Goal: Transaction & Acquisition: Purchase product/service

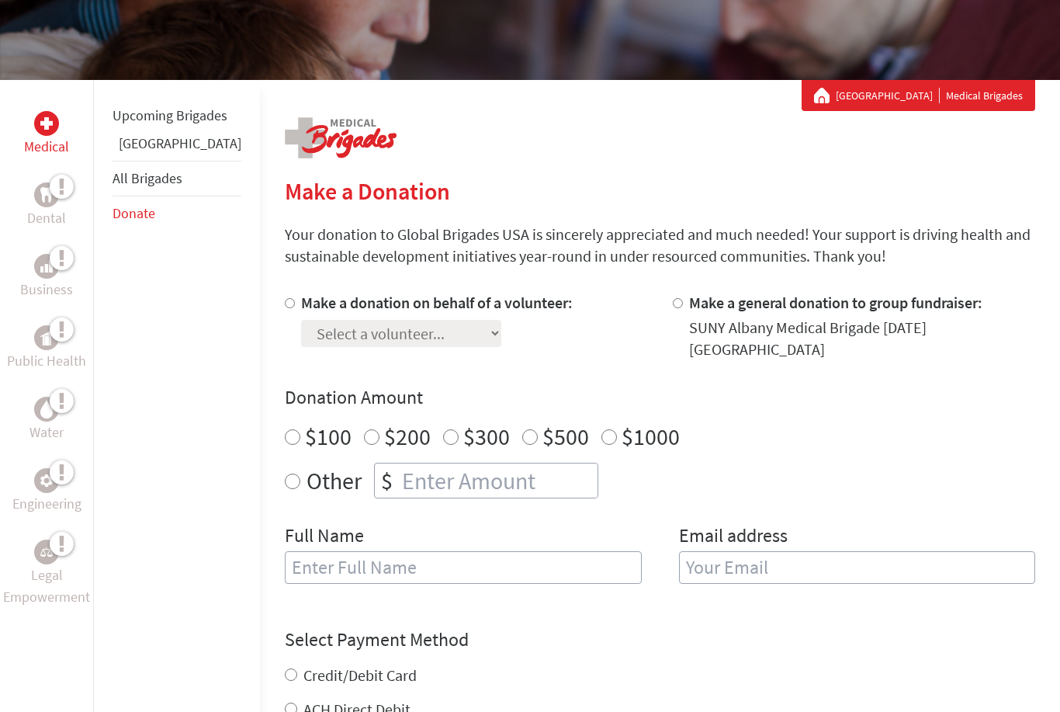
scroll to position [231, 0]
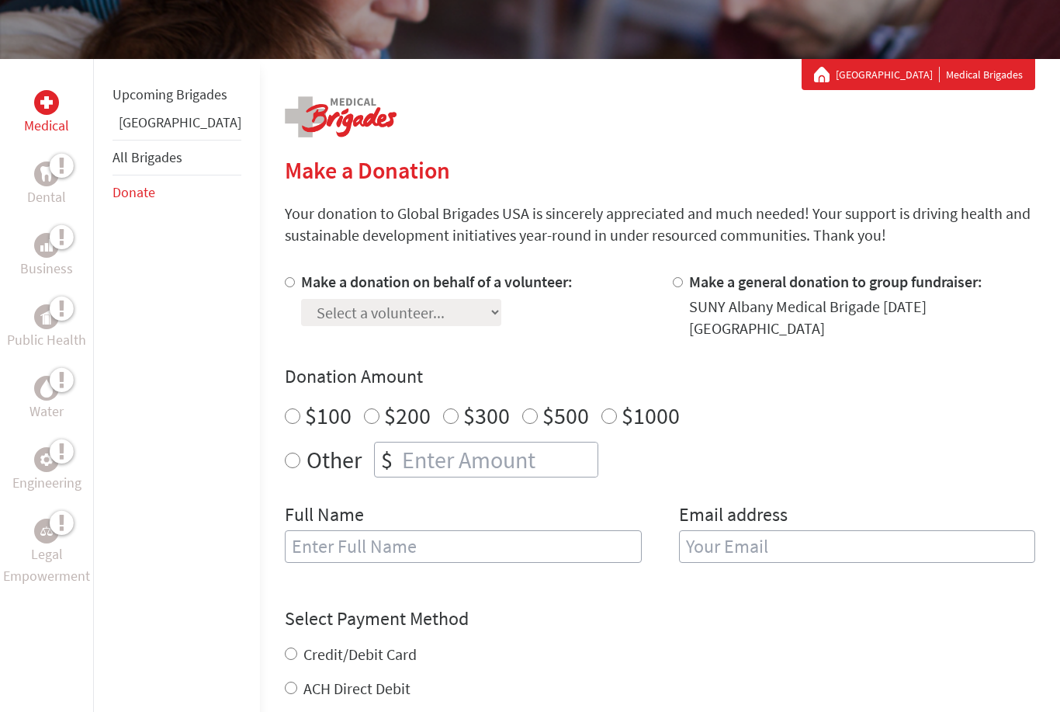
click at [285, 403] on div "$100" at bounding box center [318, 415] width 67 height 28
click at [285, 408] on input "$100" at bounding box center [293, 416] width 16 height 16
radio input "true"
click at [346, 531] on input "text" at bounding box center [463, 546] width 357 height 33
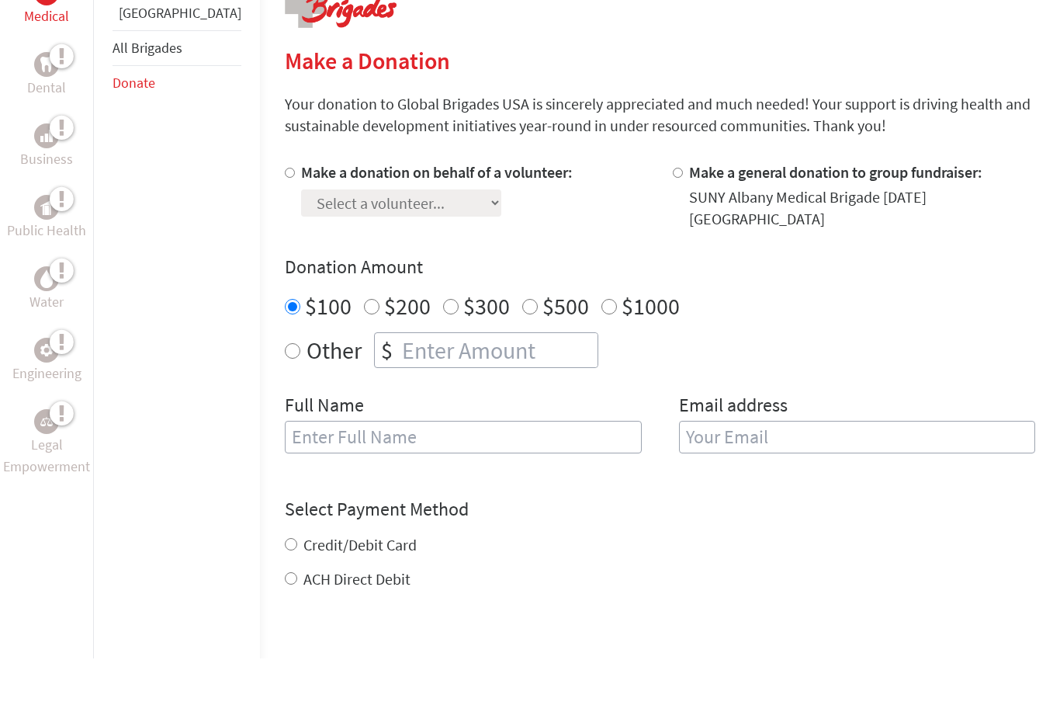
scroll to position [286, 0]
type input "Go Fund Me"
click at [709, 446] on div "Email address" at bounding box center [857, 485] width 357 height 79
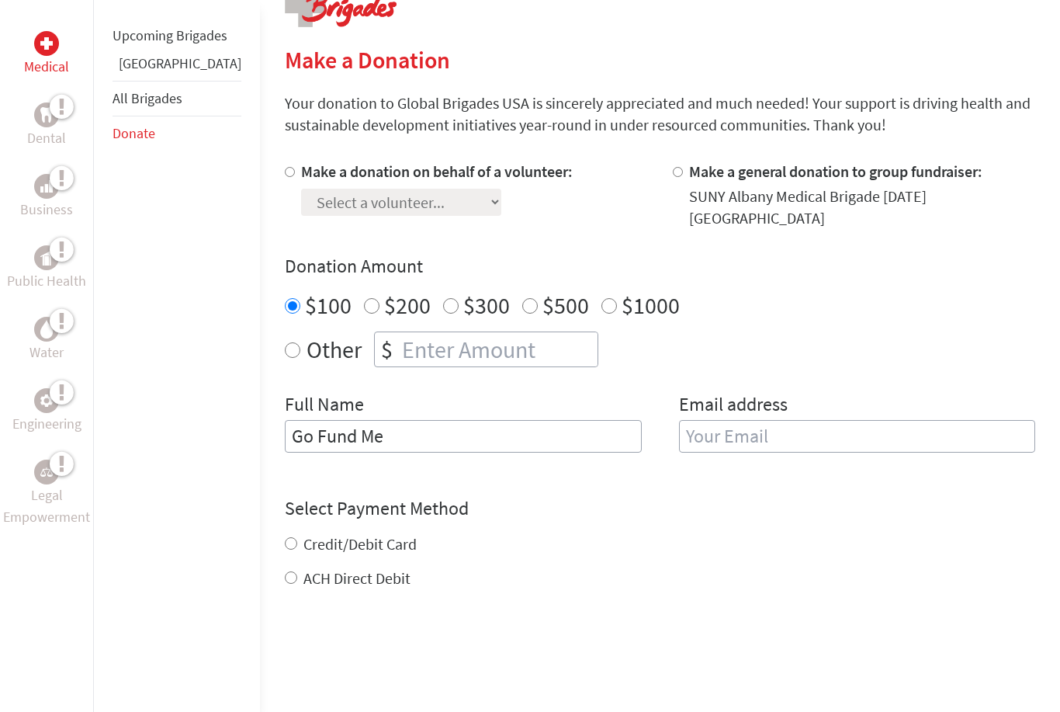
click at [707, 426] on input "email" at bounding box center [857, 436] width 357 height 33
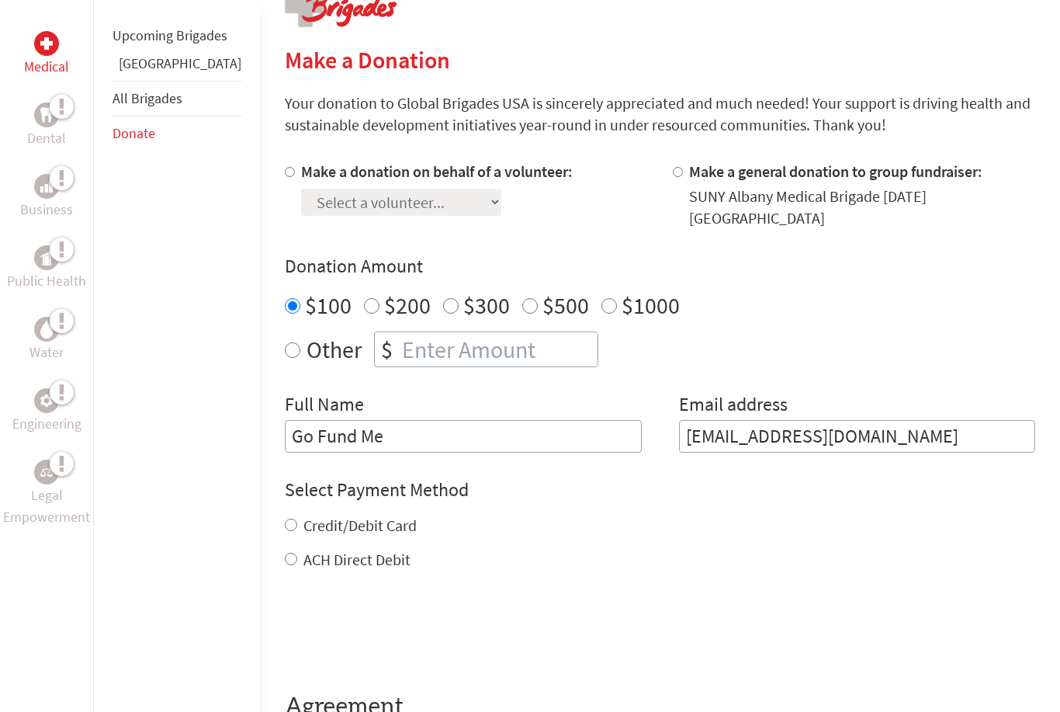
drag, startPoint x: 696, startPoint y: 435, endPoint x: 696, endPoint y: 426, distance: 8.5
click at [696, 435] on input "ami.walsh8787@gmail.com" at bounding box center [857, 437] width 357 height 33
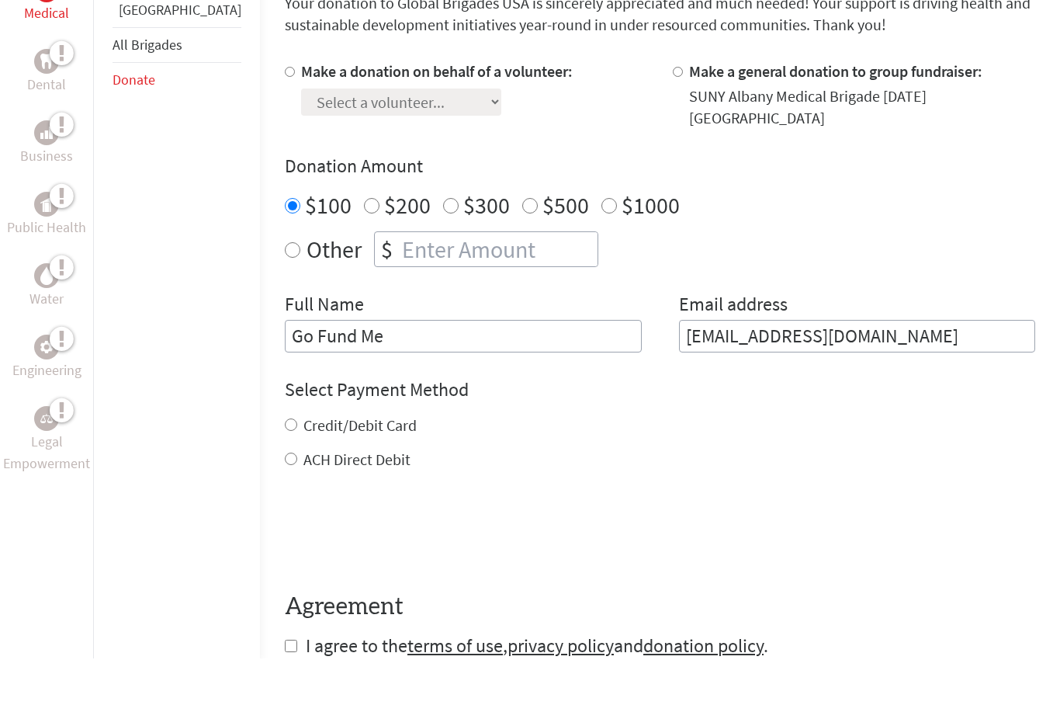
scroll to position [394, 0]
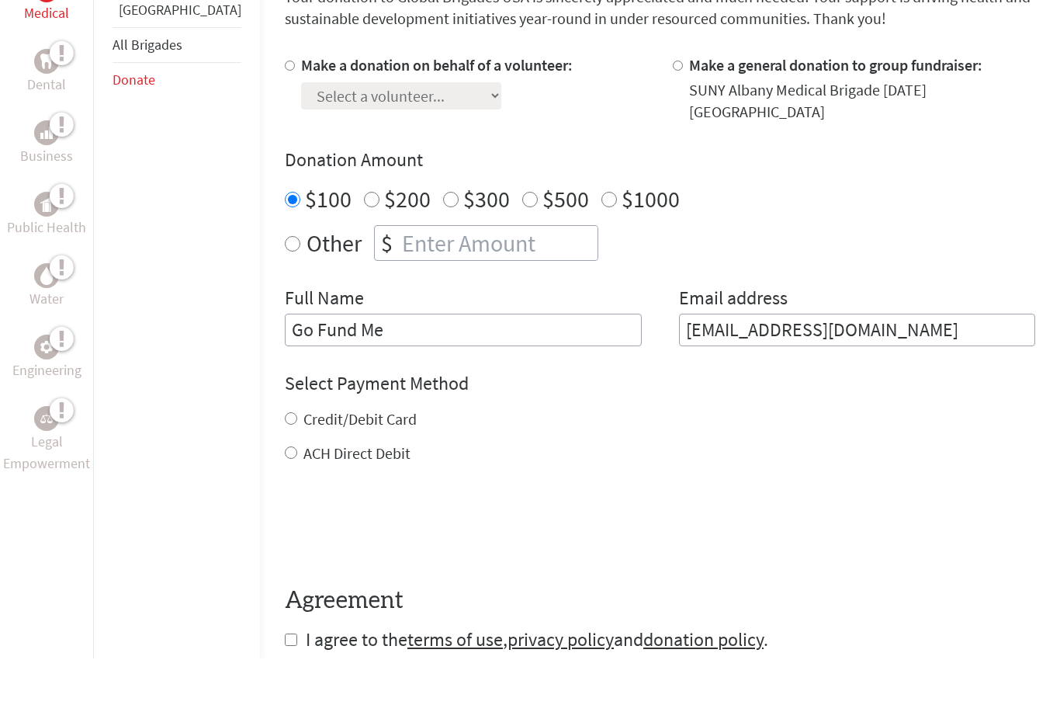
type input "amiwalsh8787@gmail.com"
click at [285, 466] on input "Credit/Debit Card" at bounding box center [291, 472] width 12 height 12
radio input "true"
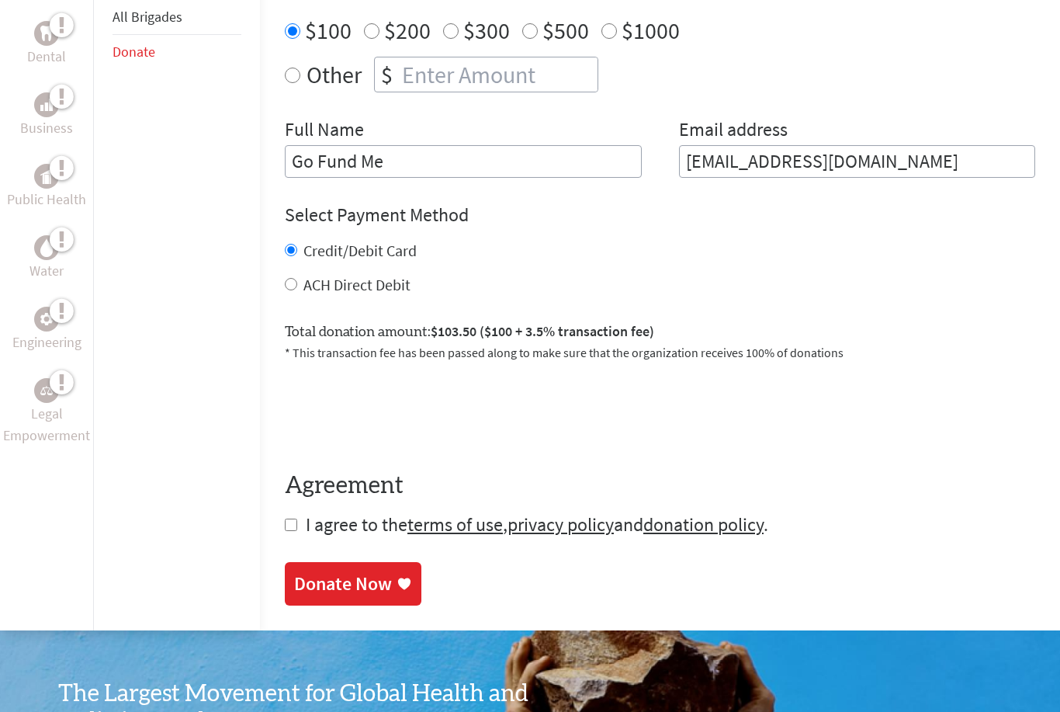
scroll to position [630, 0]
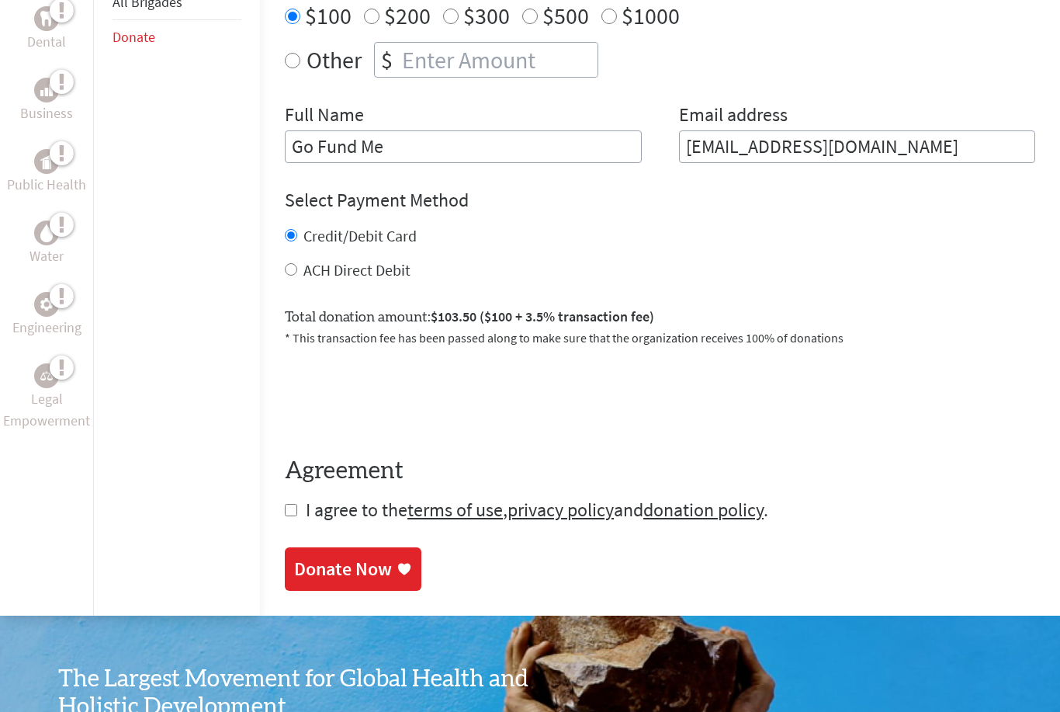
click at [285, 504] on input "checkbox" at bounding box center [291, 510] width 12 height 12
checkbox input "true"
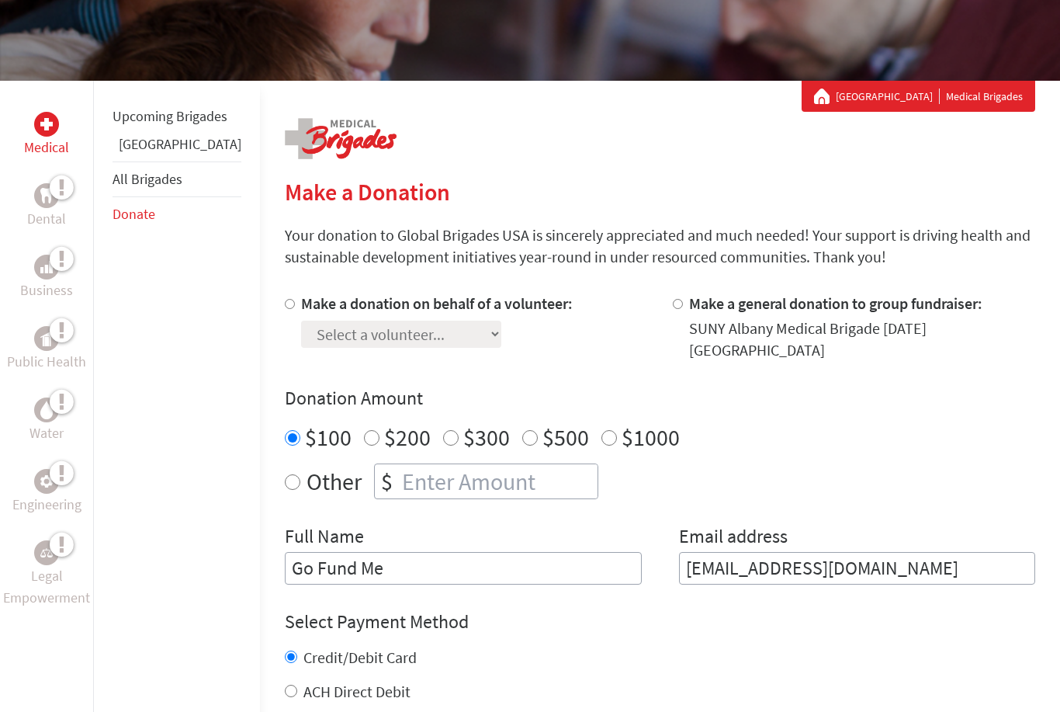
scroll to position [210, 0]
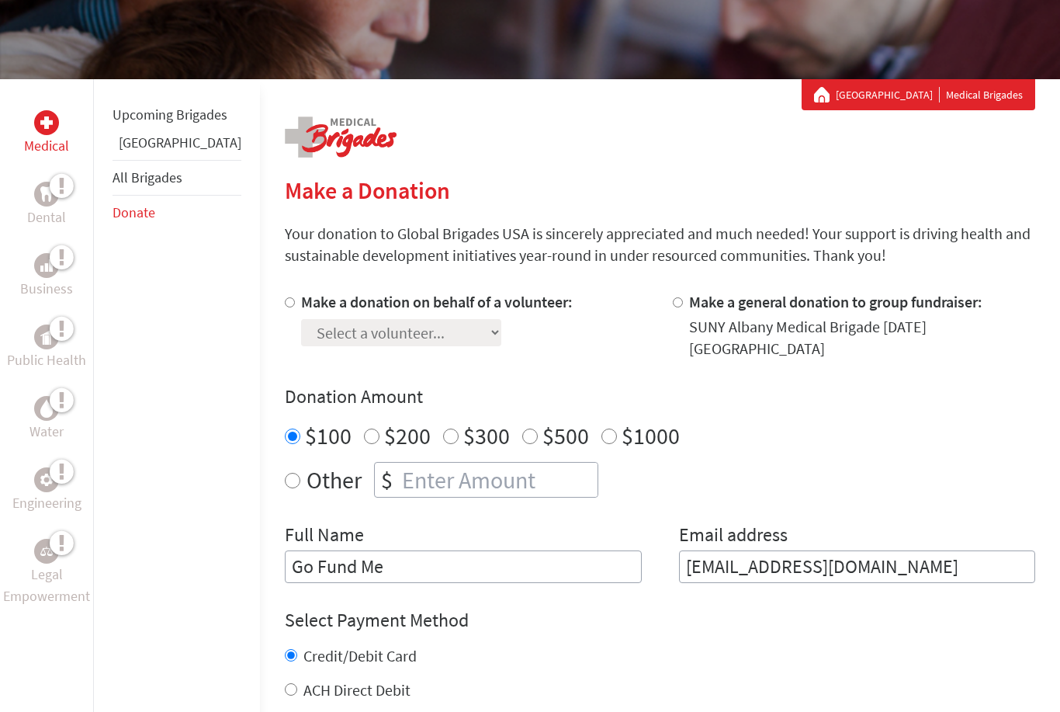
click at [356, 310] on label "Make a donation on behalf of a volunteer:" at bounding box center [437, 301] width 272 height 19
click at [295, 307] on input "Make a donation on behalf of a volunteer:" at bounding box center [290, 302] width 10 height 10
radio input "true"
click at [342, 345] on select "Select a volunteer... Aiden Cho Alessia Delia Amelia Walsh Amillion Bargneare C…" at bounding box center [401, 332] width 200 height 27
select select "8AC43AEF-93F6-11F0-9E6E-42010A400005"
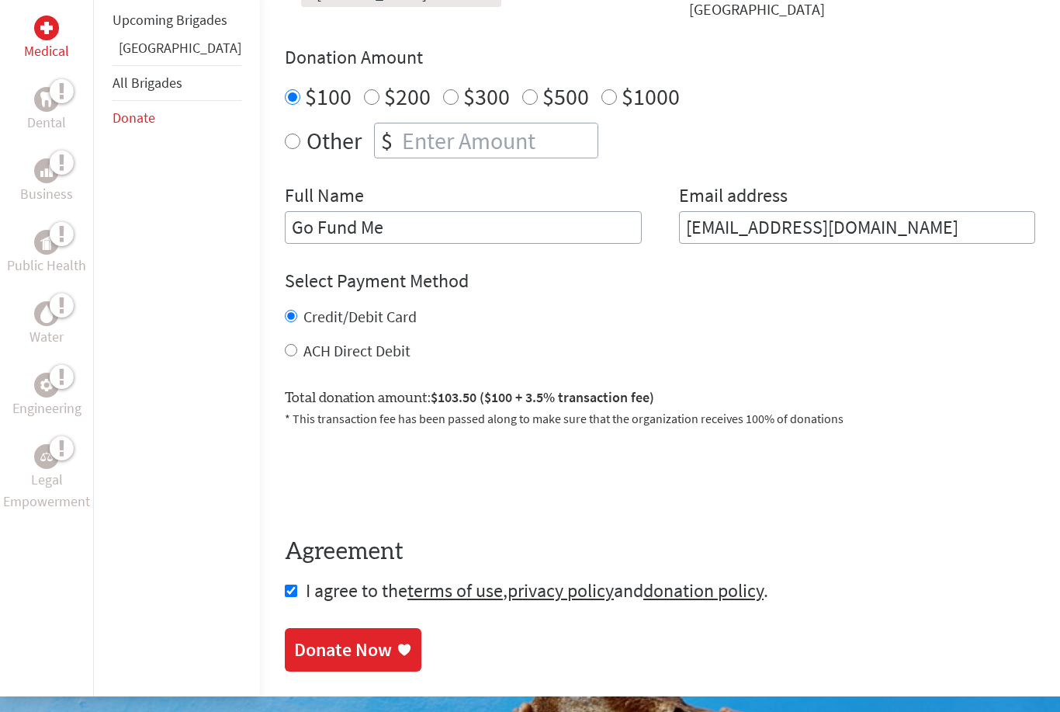
scroll to position [553, 0]
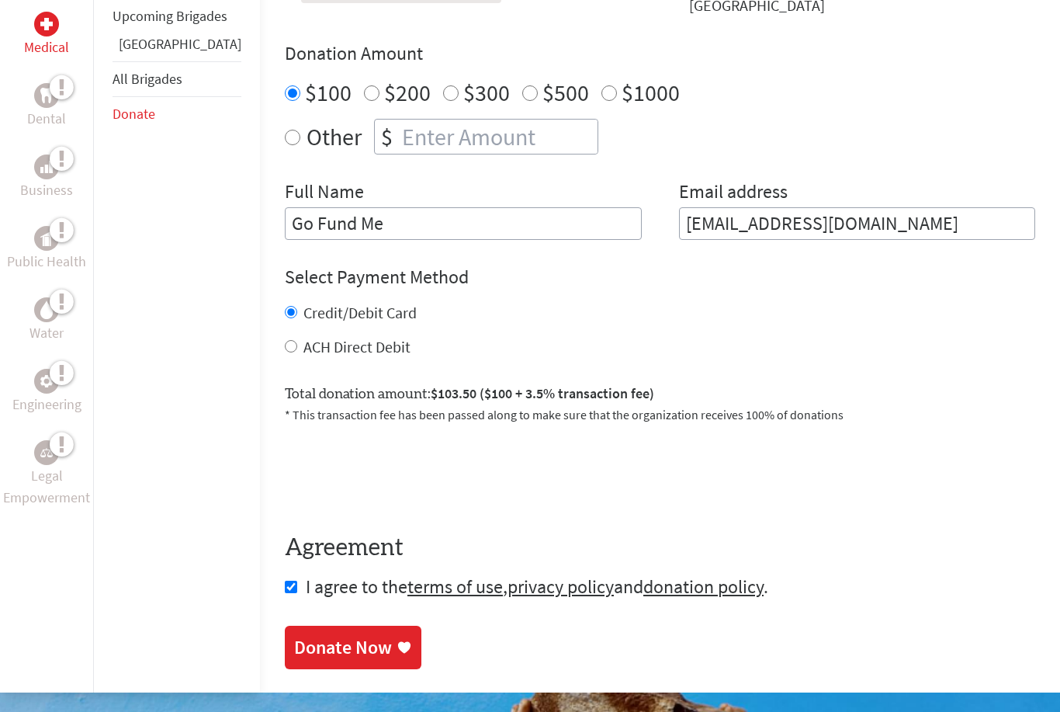
click at [309, 626] on link "Donate Now" at bounding box center [353, 647] width 137 height 43
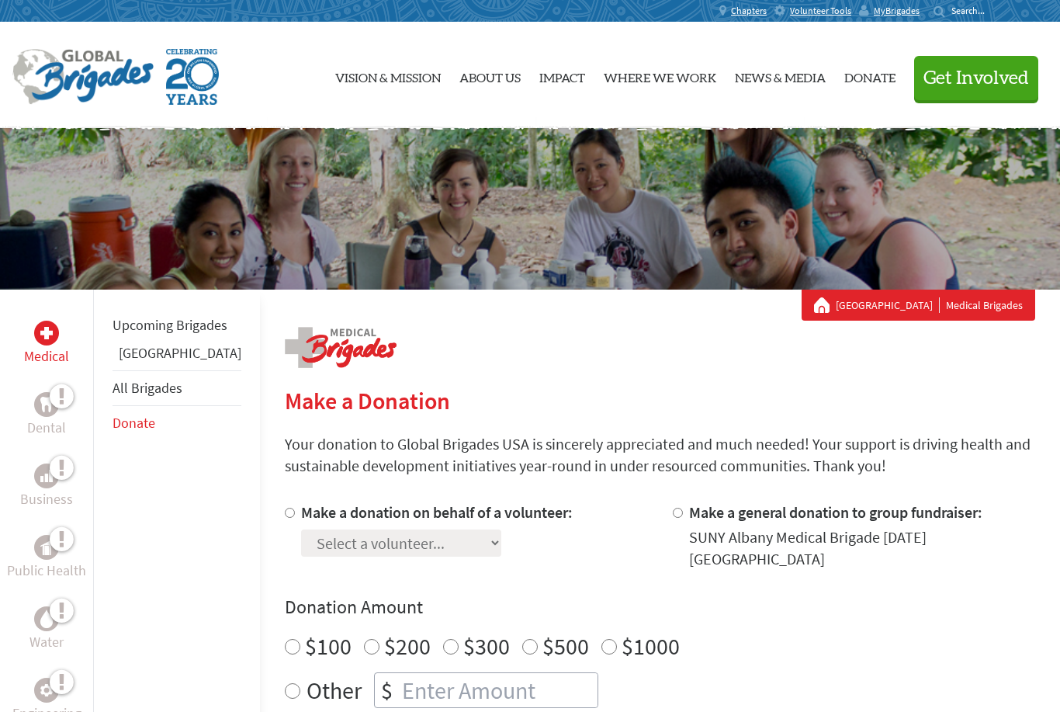
scroll to position [50, 0]
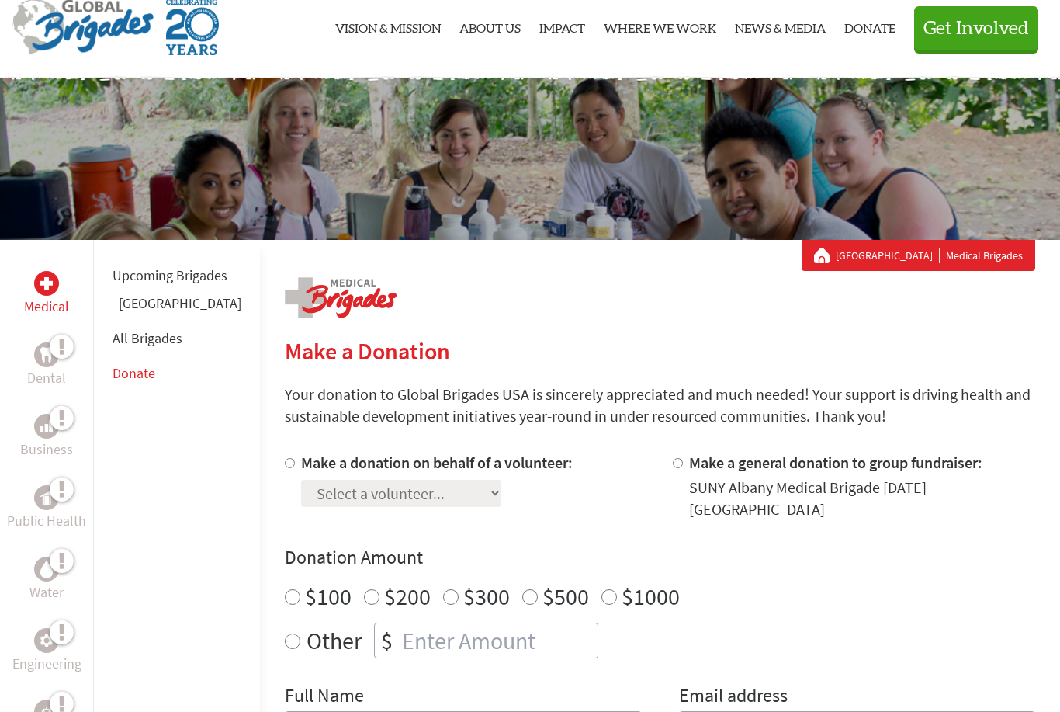
click at [139, 312] on link "[GEOGRAPHIC_DATA]" at bounding box center [180, 303] width 123 height 18
